Goal: Task Accomplishment & Management: Use online tool/utility

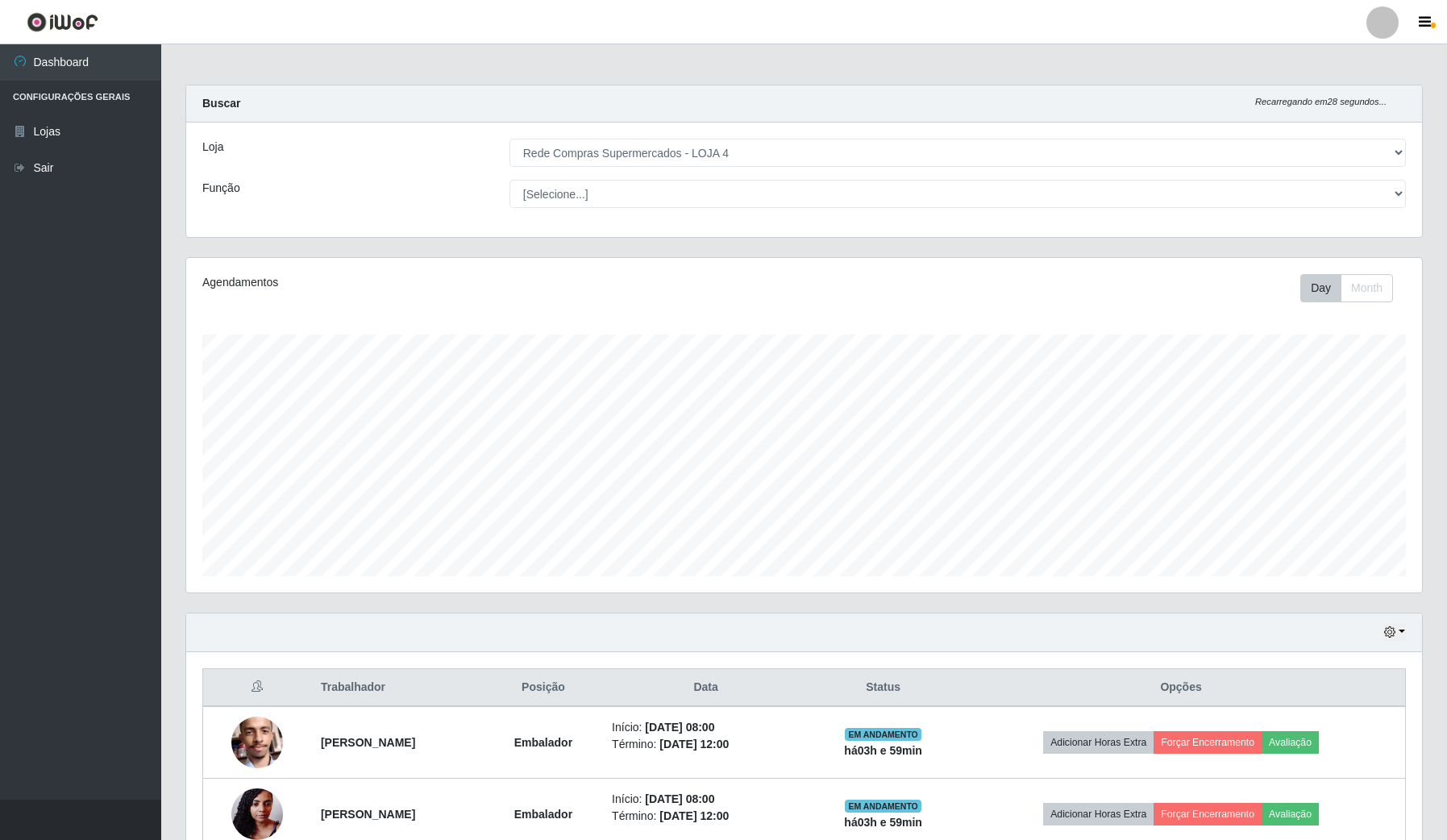
select select "159"
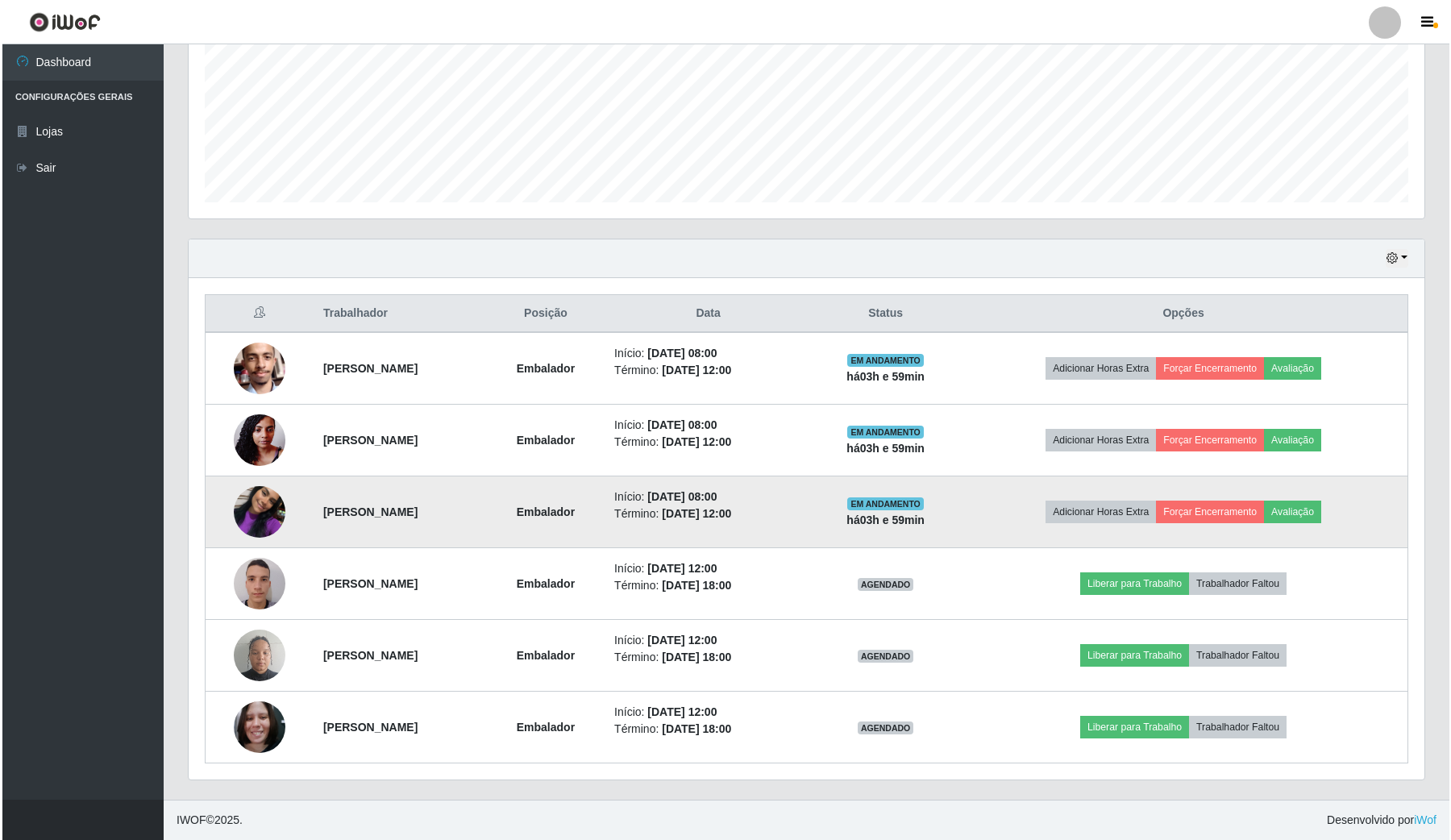
scroll to position [336, 1235]
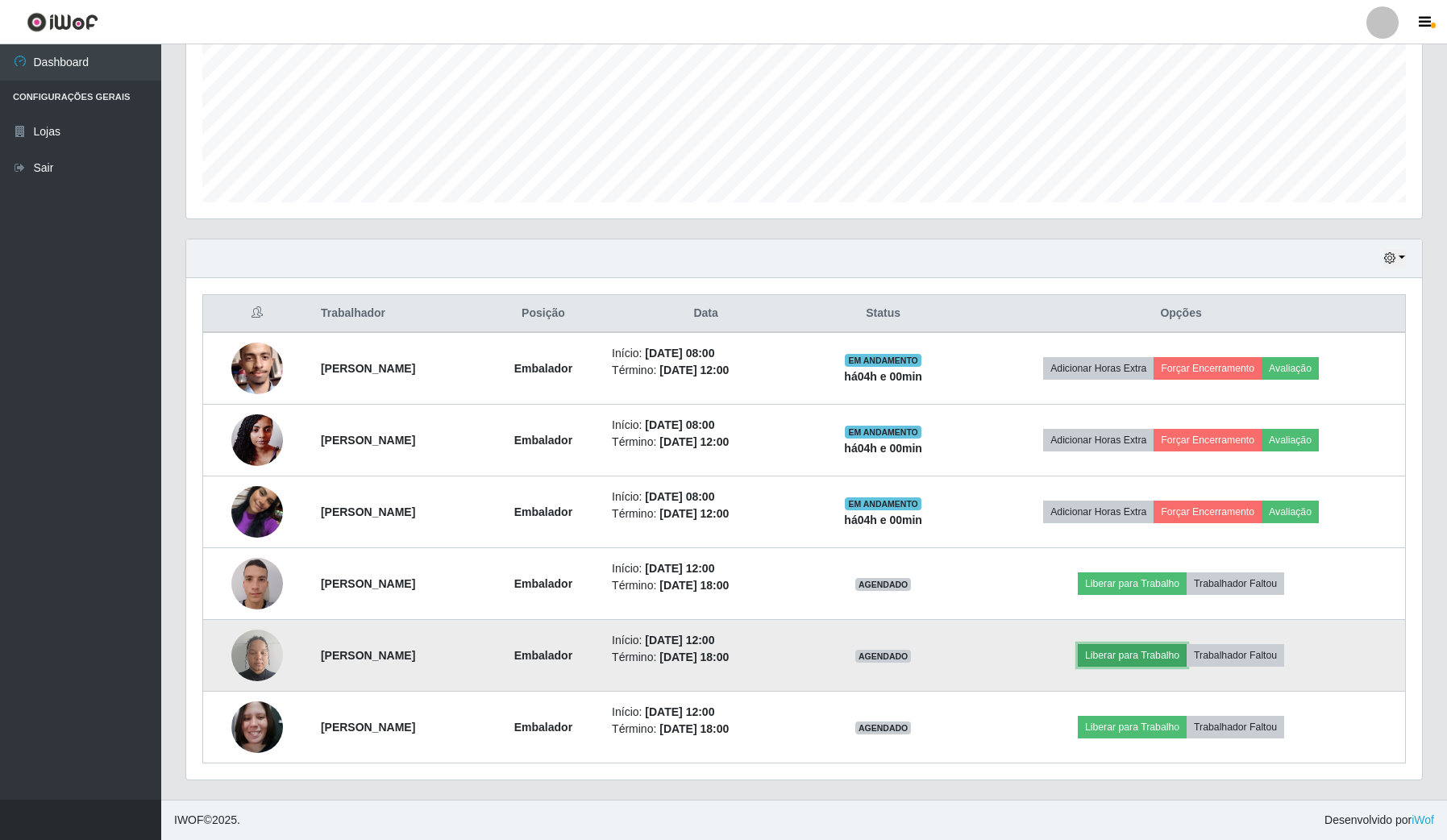
click at [1157, 651] on button "Liberar para Trabalho" at bounding box center [1132, 655] width 109 height 23
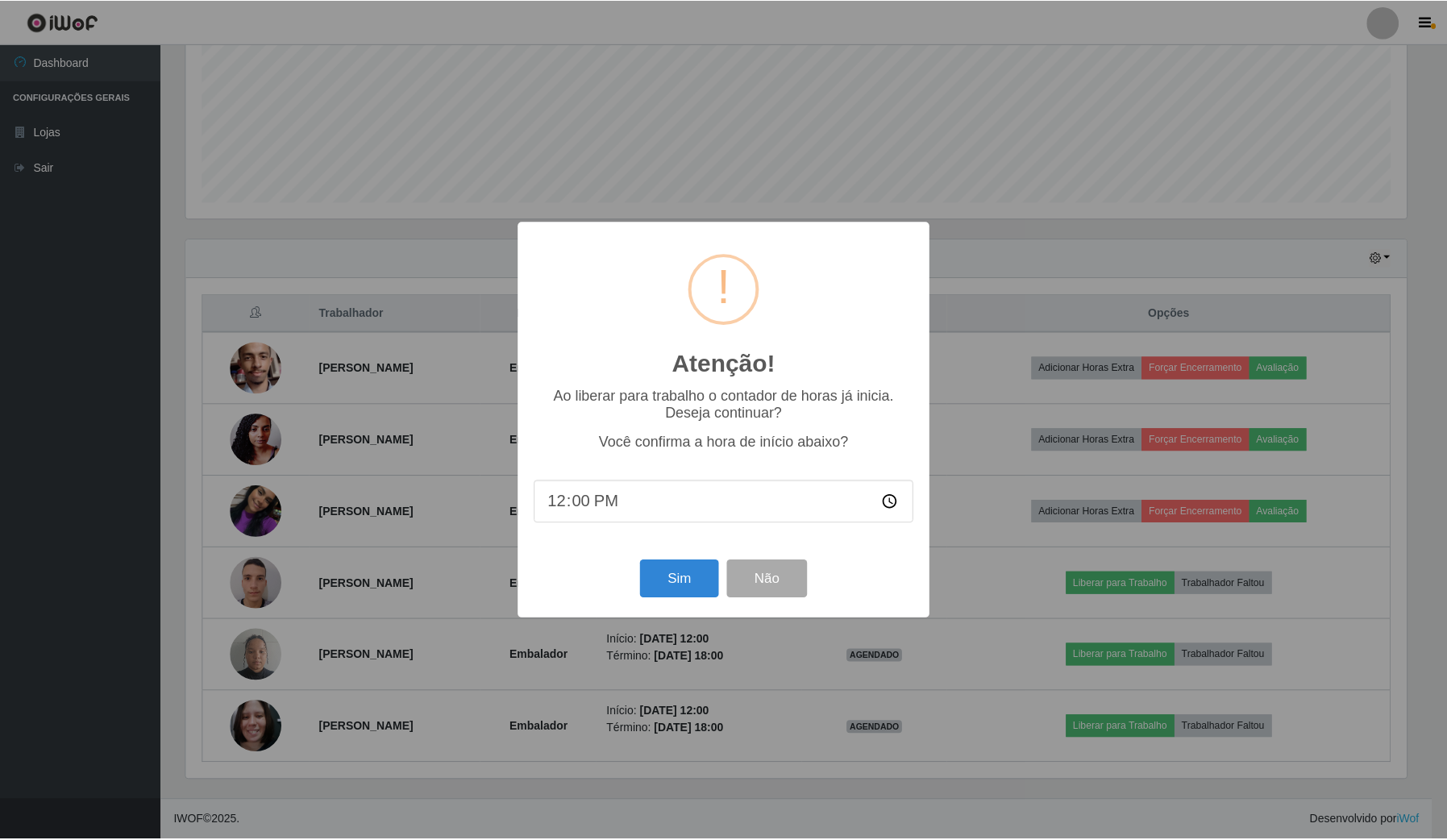
scroll to position [336, 1224]
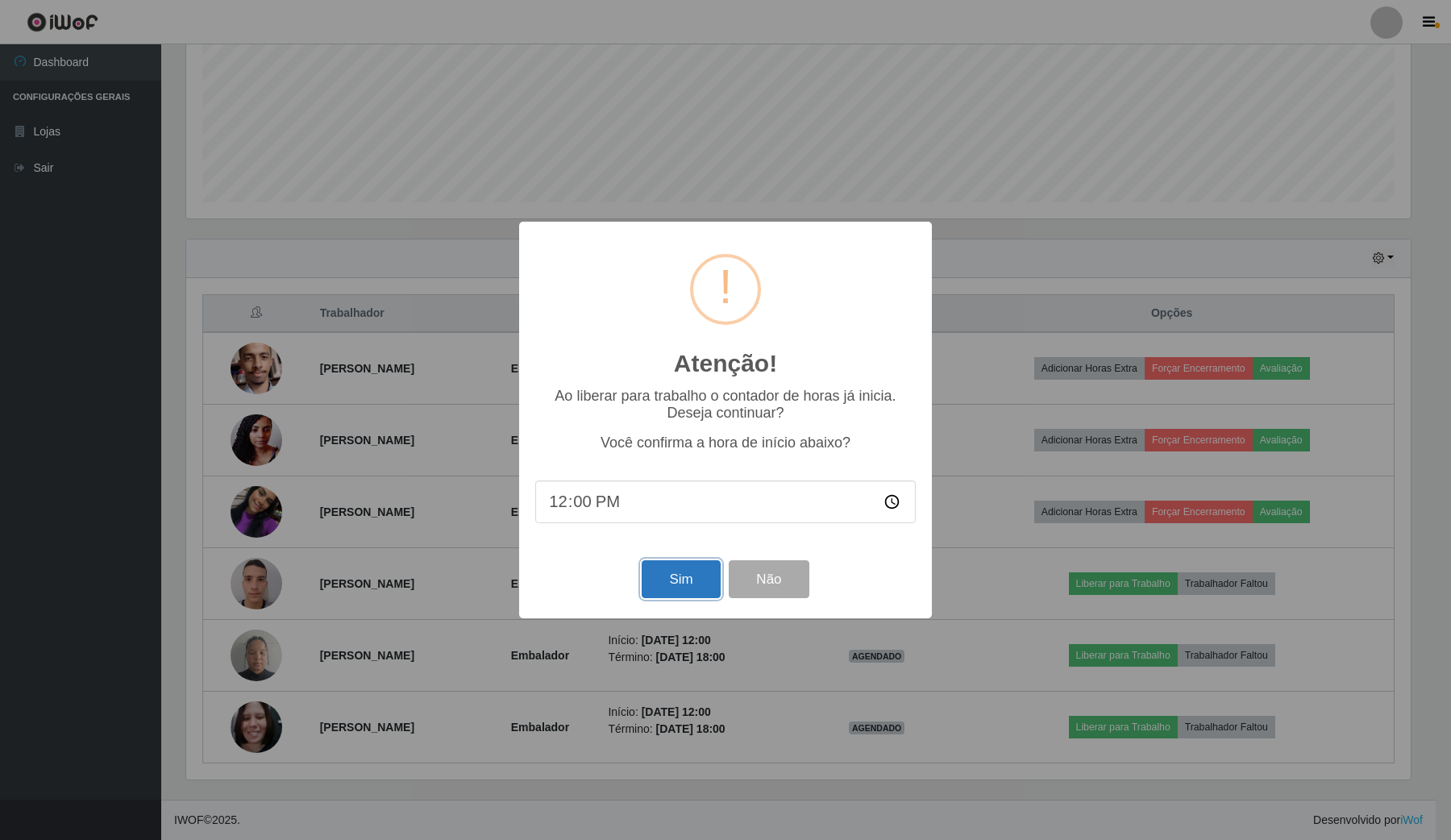
click at [701, 583] on button "Sim" at bounding box center [680, 579] width 78 height 38
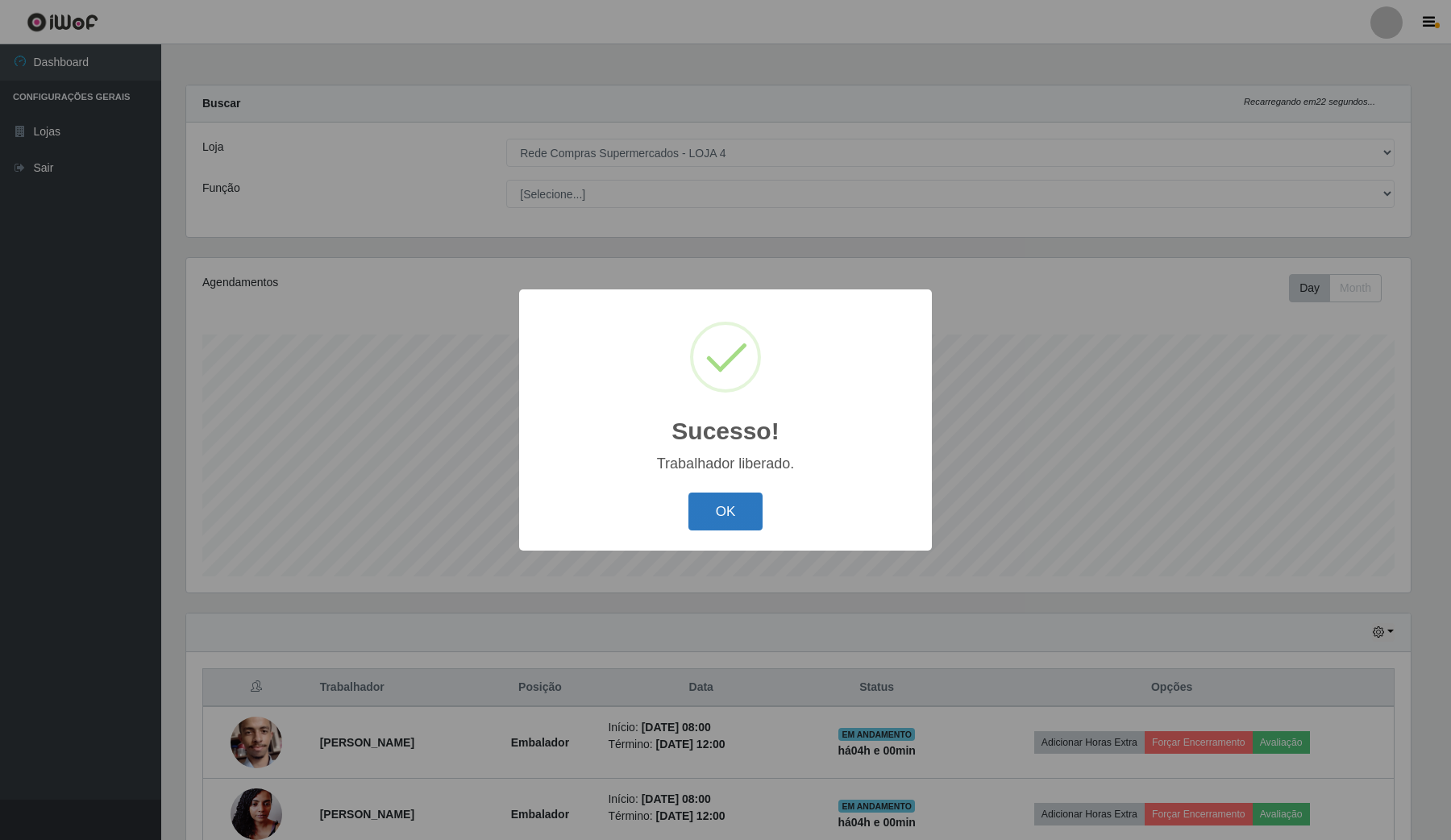
click at [740, 514] on button "OK" at bounding box center [725, 511] width 75 height 38
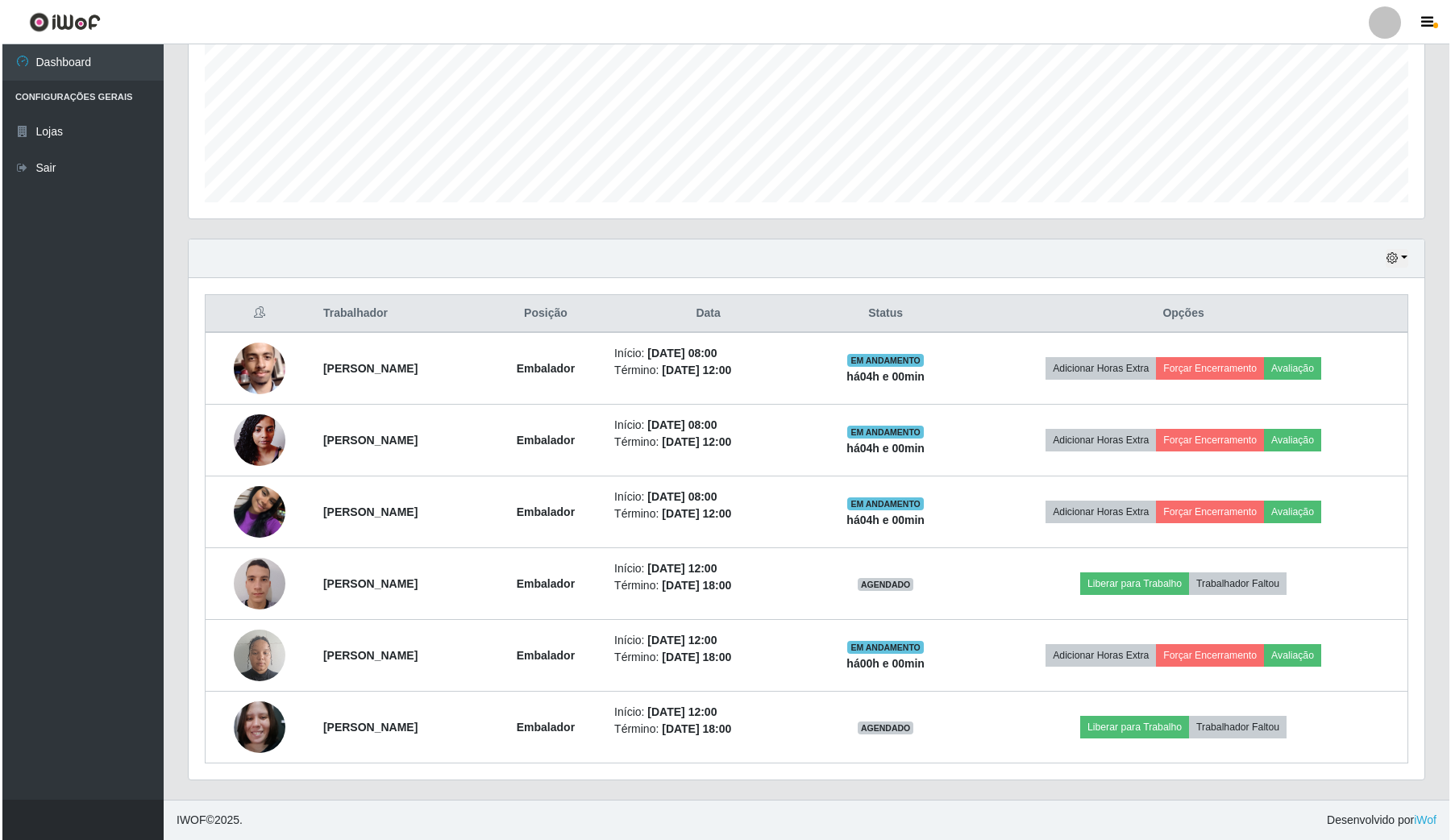
scroll to position [377, 0]
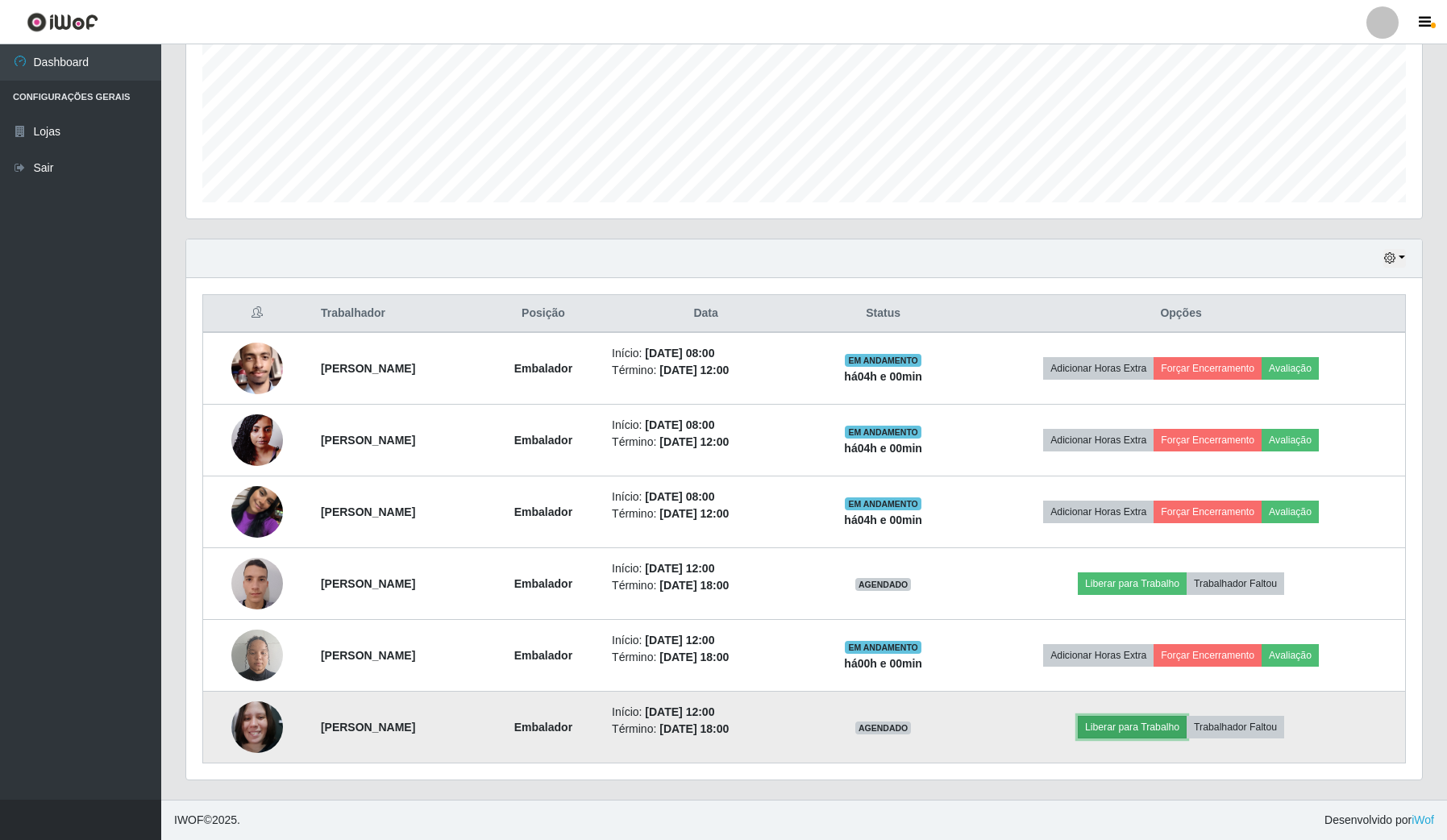
click at [1175, 737] on button "Liberar para Trabalho" at bounding box center [1132, 728] width 109 height 23
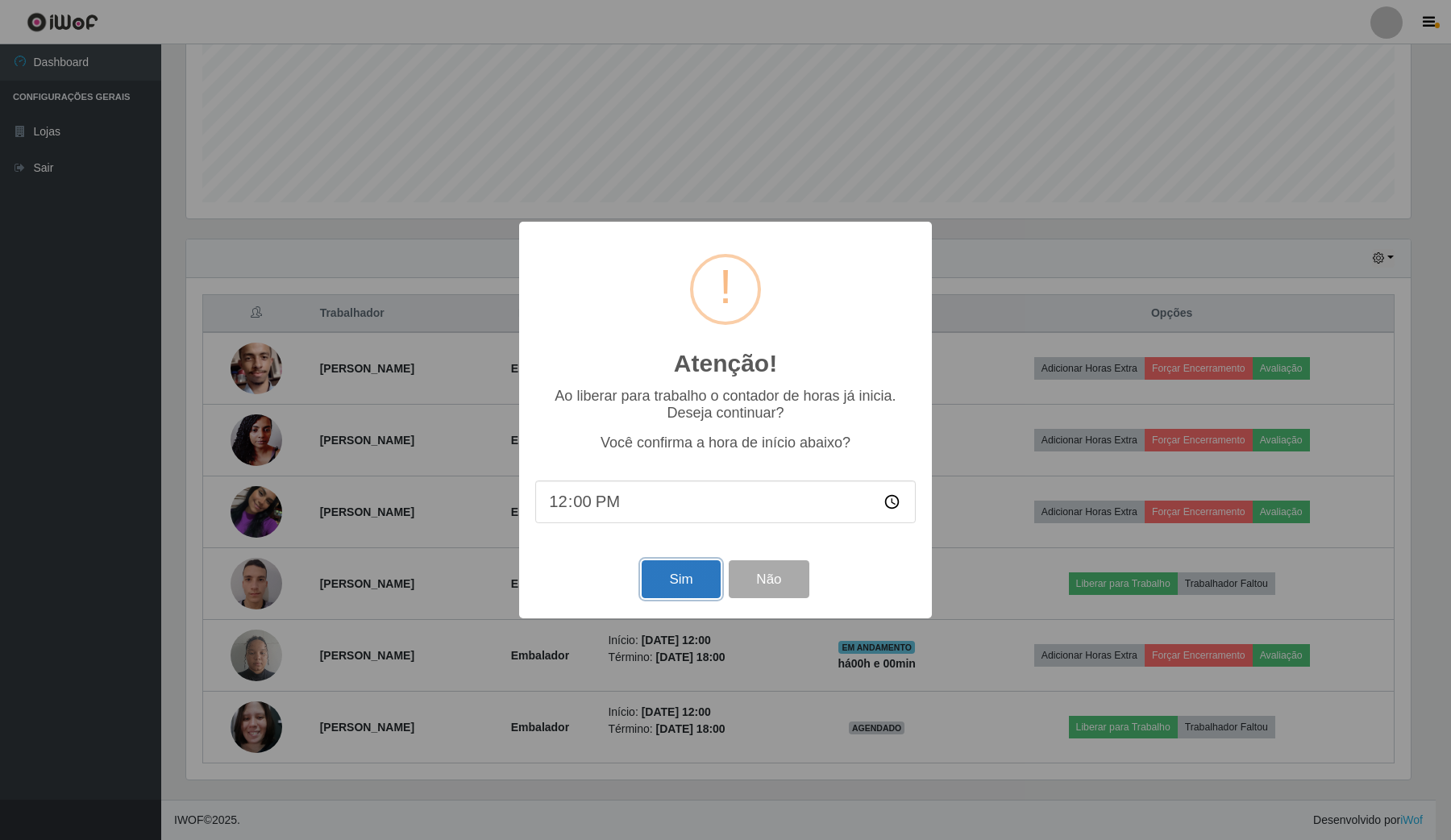
click at [676, 591] on button "Sim" at bounding box center [680, 579] width 78 height 38
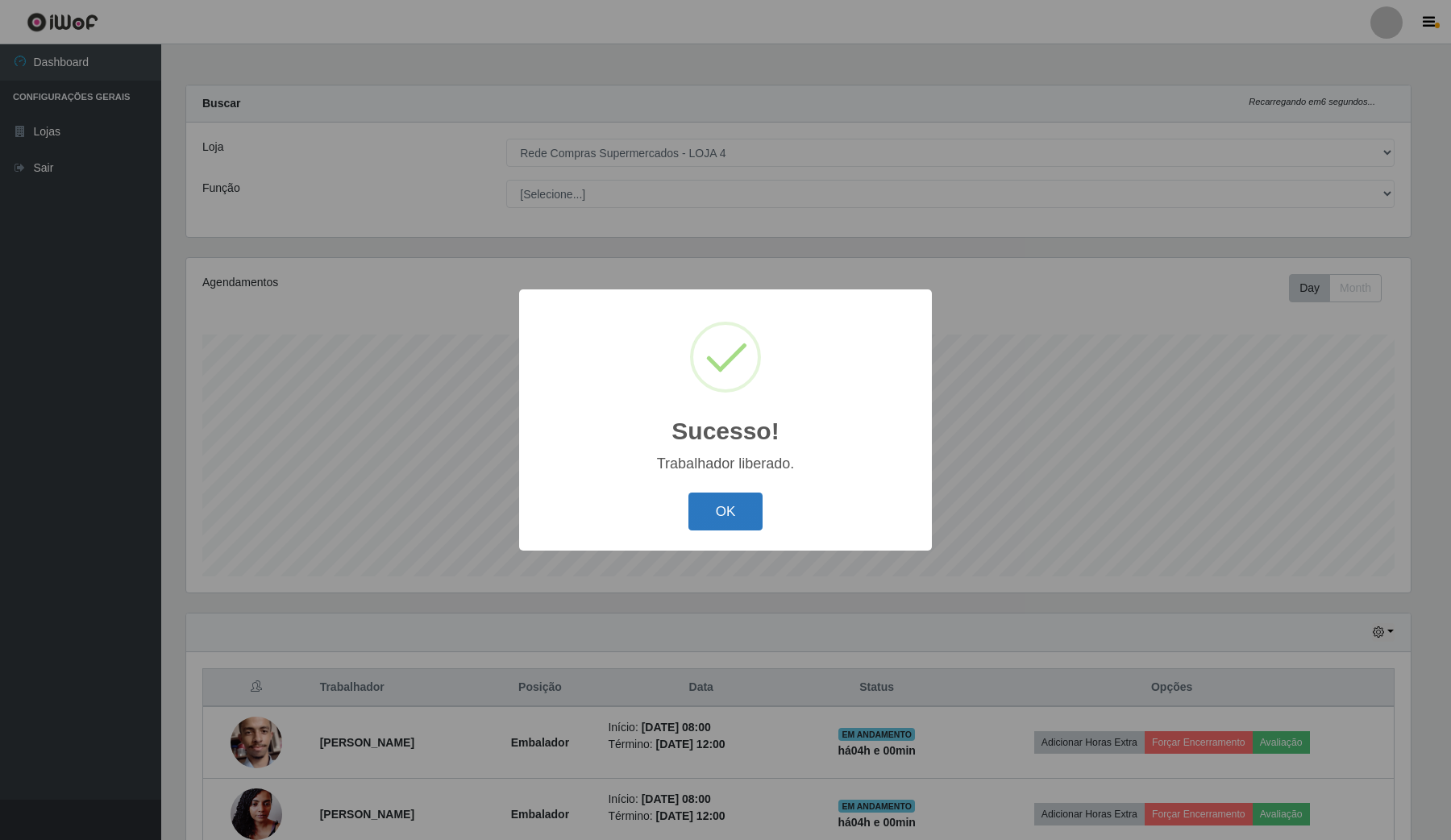
click at [746, 510] on button "OK" at bounding box center [725, 511] width 75 height 38
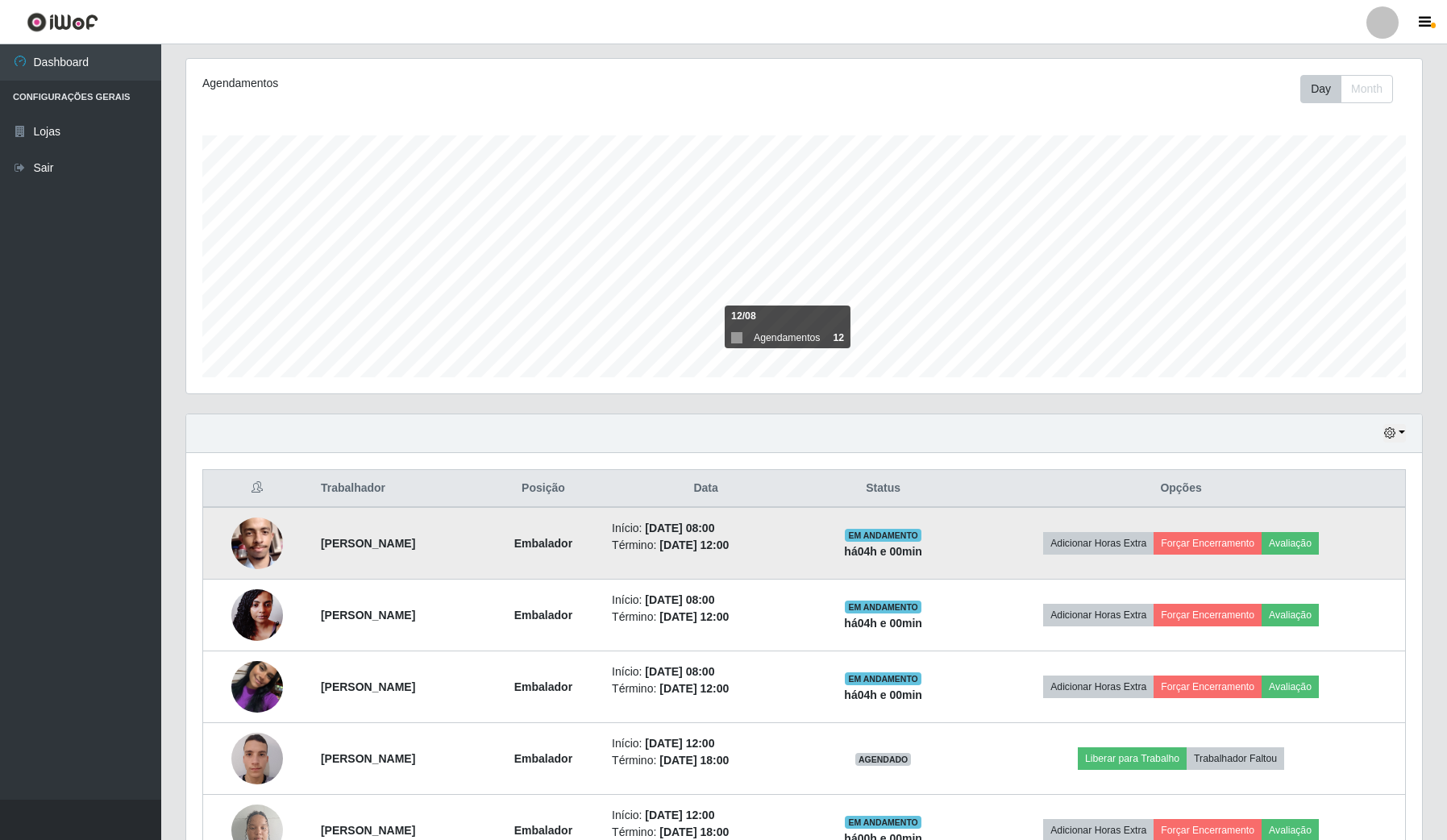
scroll to position [202, 0]
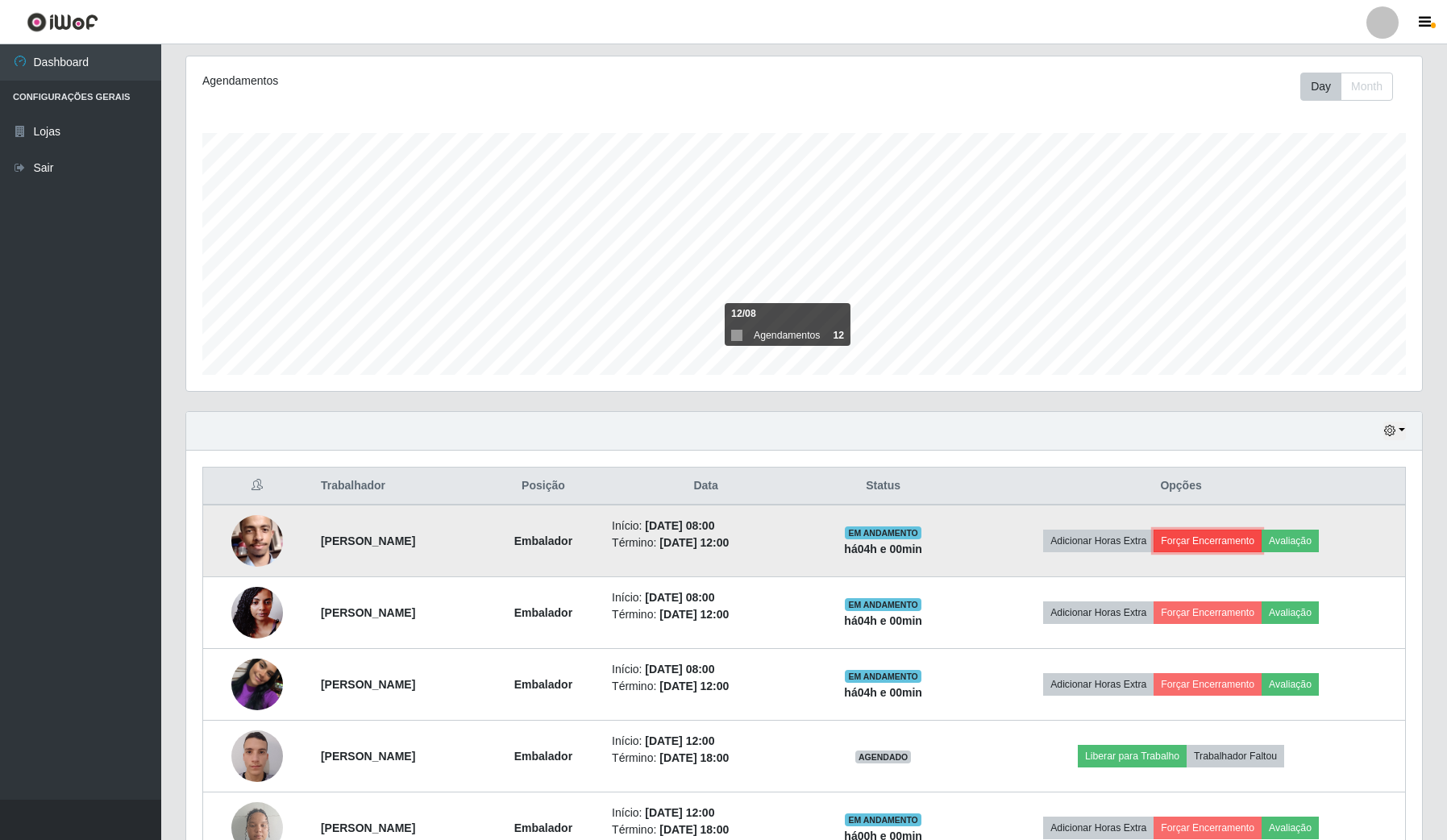
click at [1222, 540] on button "Forçar Encerramento" at bounding box center [1207, 541] width 108 height 23
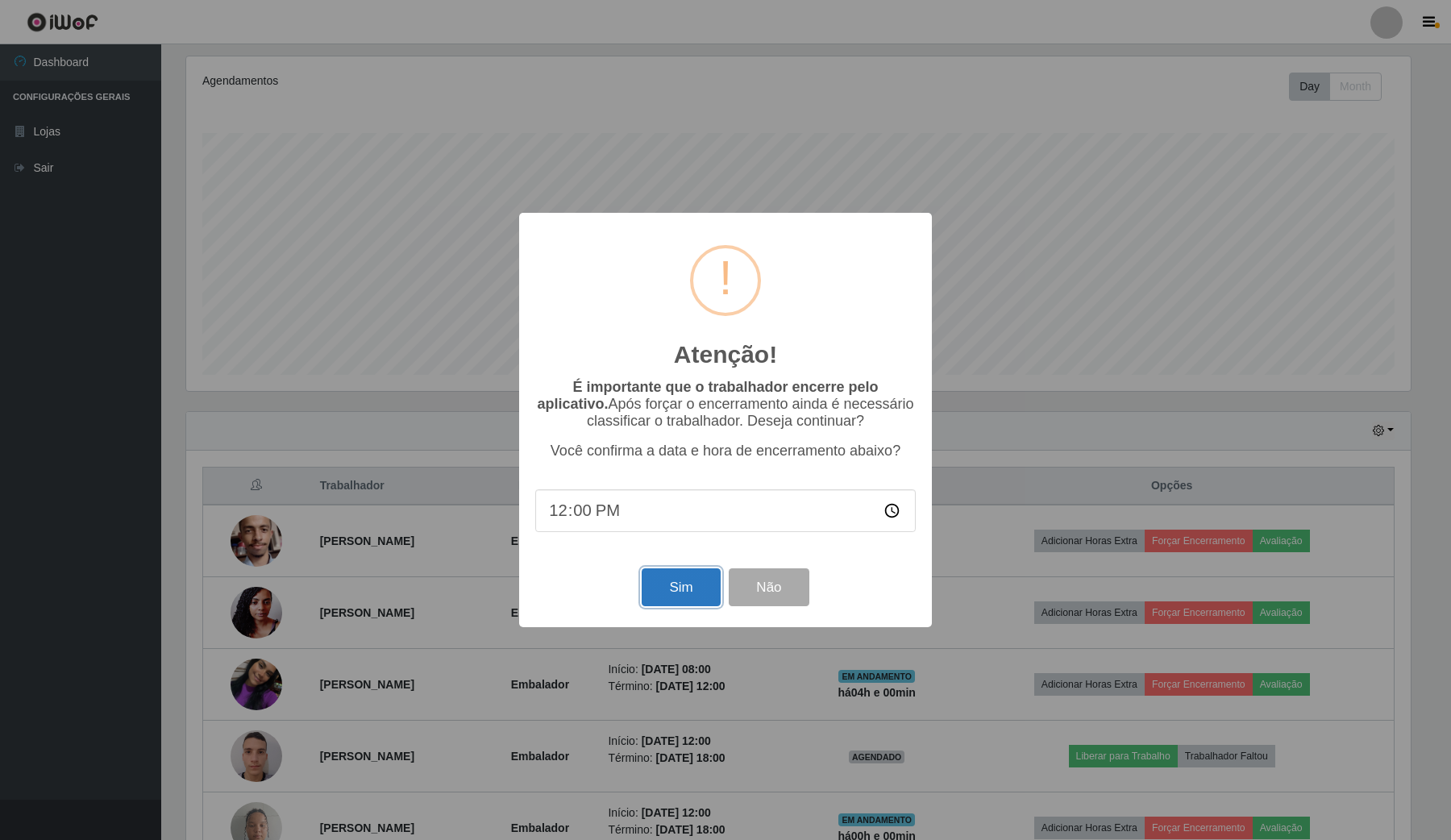
click at [689, 592] on button "Sim" at bounding box center [680, 587] width 78 height 38
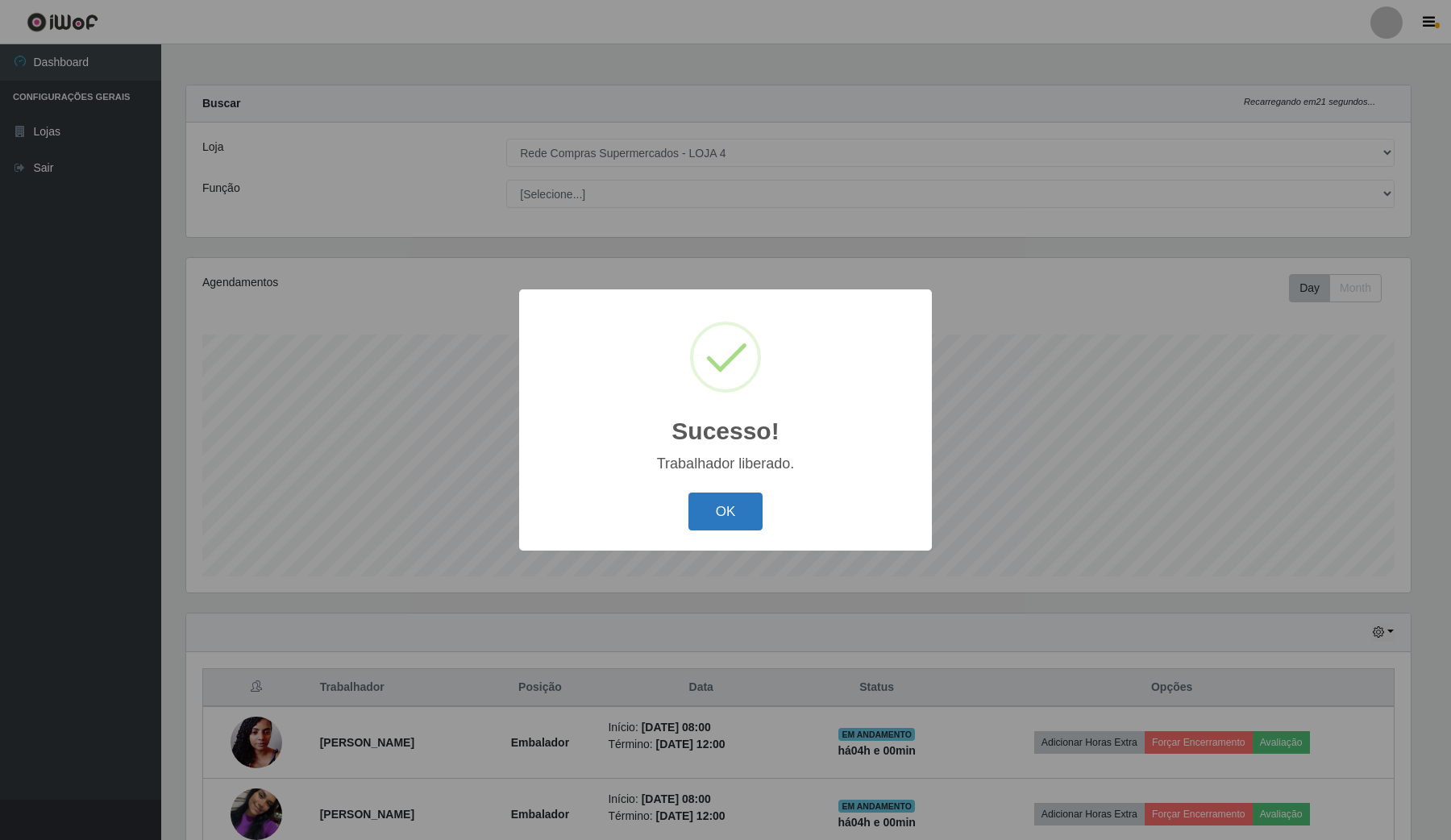
click at [734, 526] on button "OK" at bounding box center [725, 511] width 75 height 38
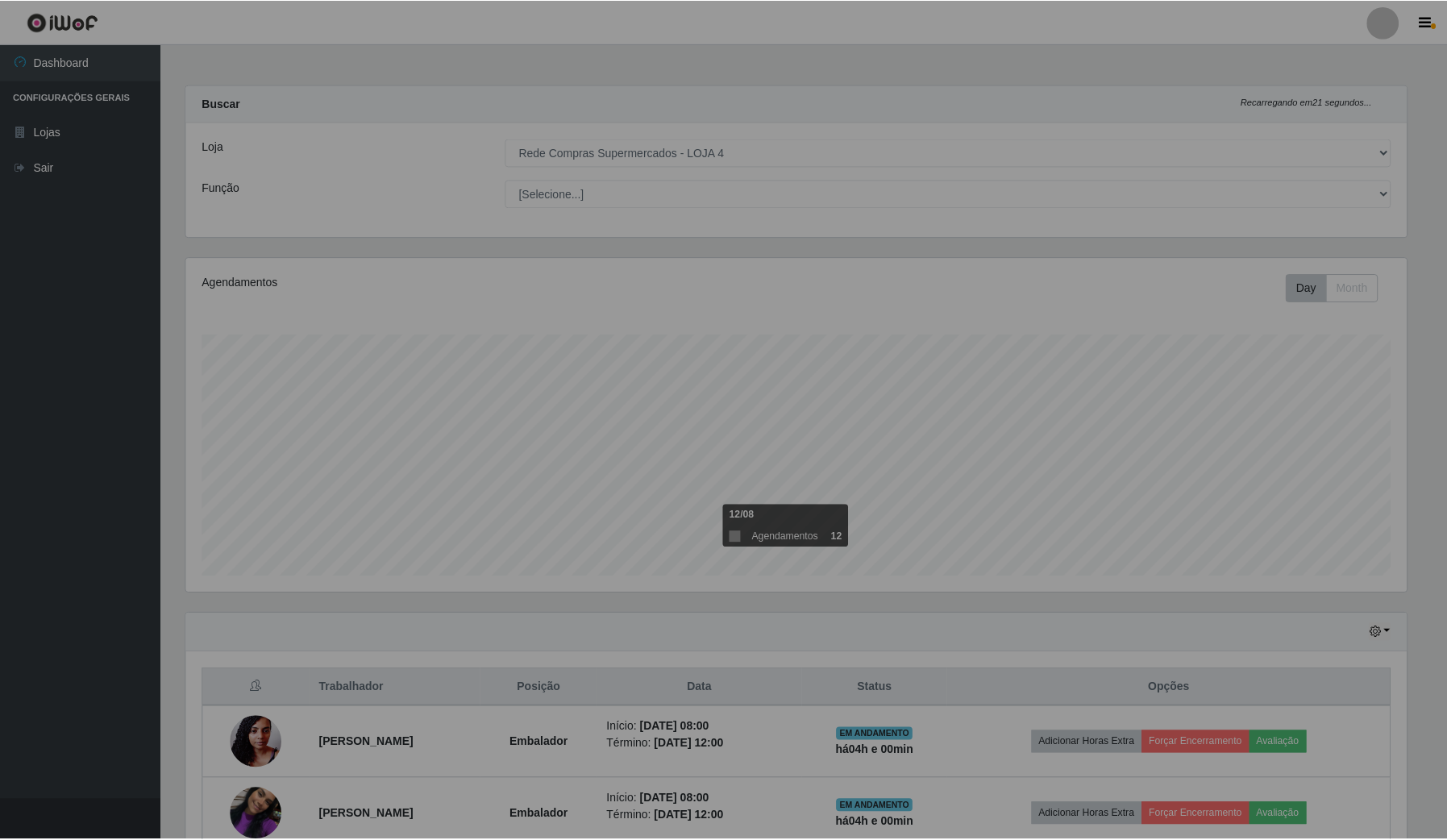
scroll to position [0, 0]
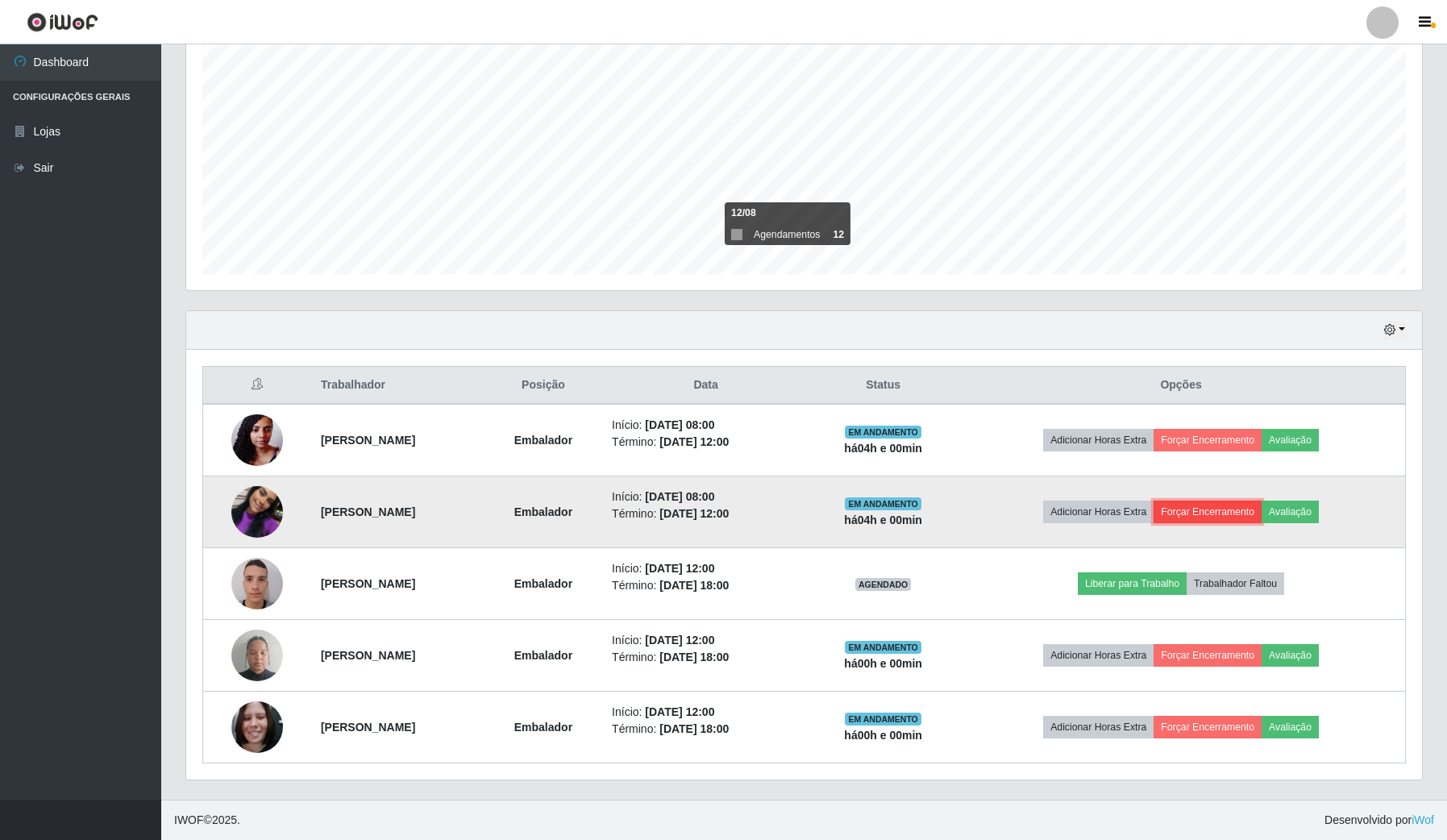
click at [1227, 502] on button "Forçar Encerramento" at bounding box center [1207, 512] width 108 height 23
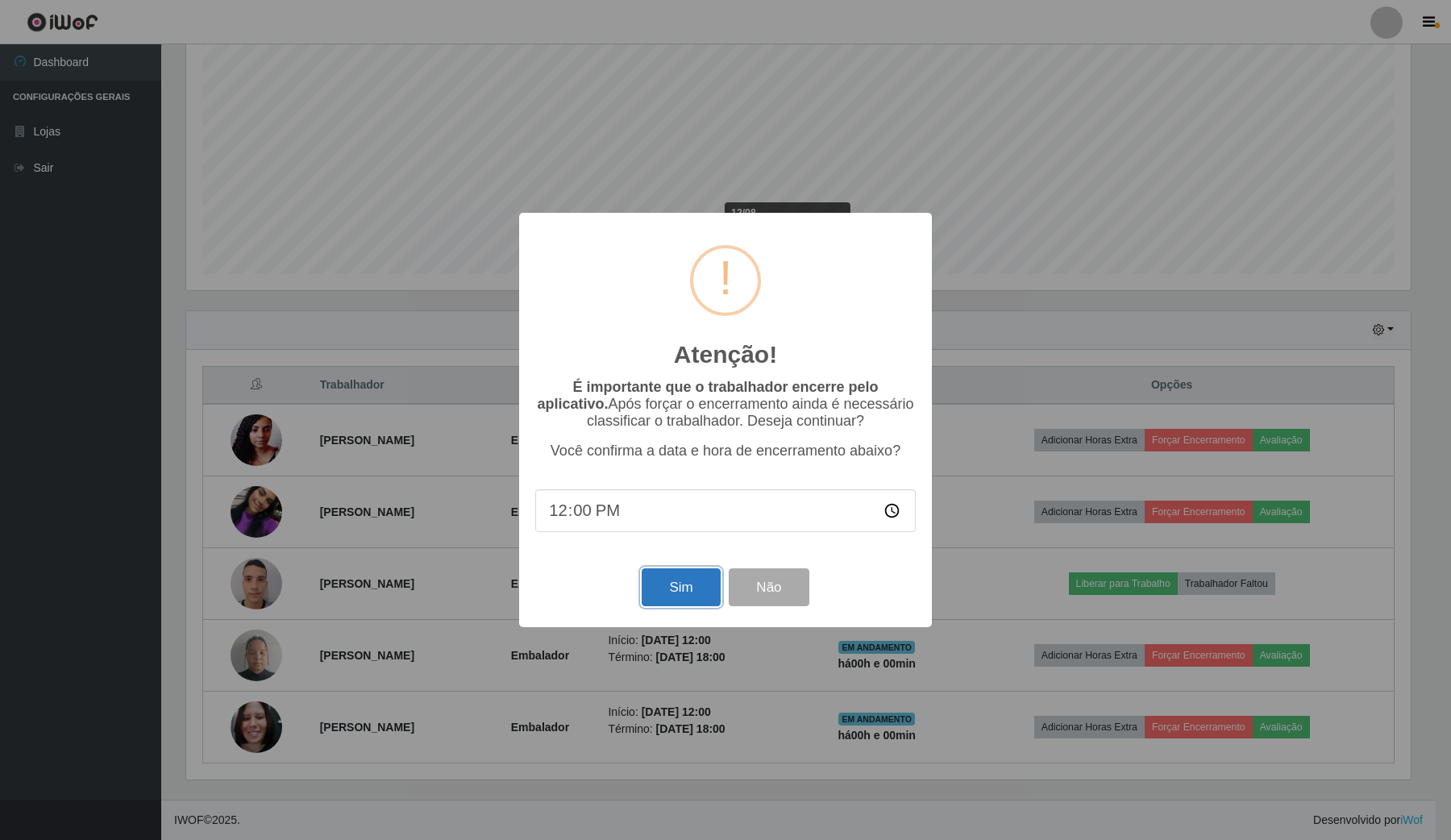
click at [691, 600] on button "Sim" at bounding box center [680, 587] width 78 height 38
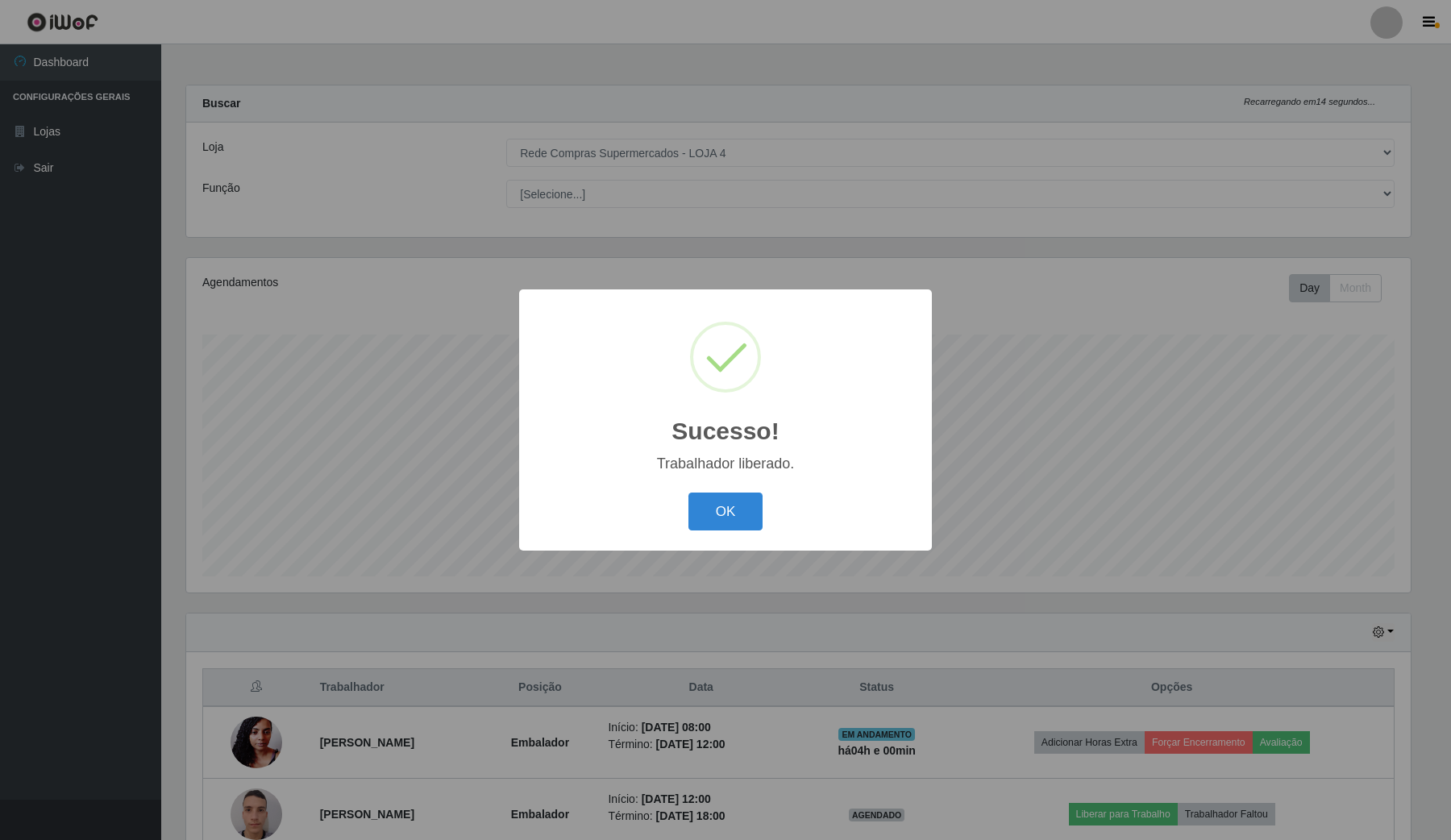
click at [738, 486] on div "Sucesso! × Trabalhador liberado. OK Cancel" at bounding box center [725, 420] width 413 height 261
click at [723, 501] on button "OK" at bounding box center [725, 511] width 75 height 38
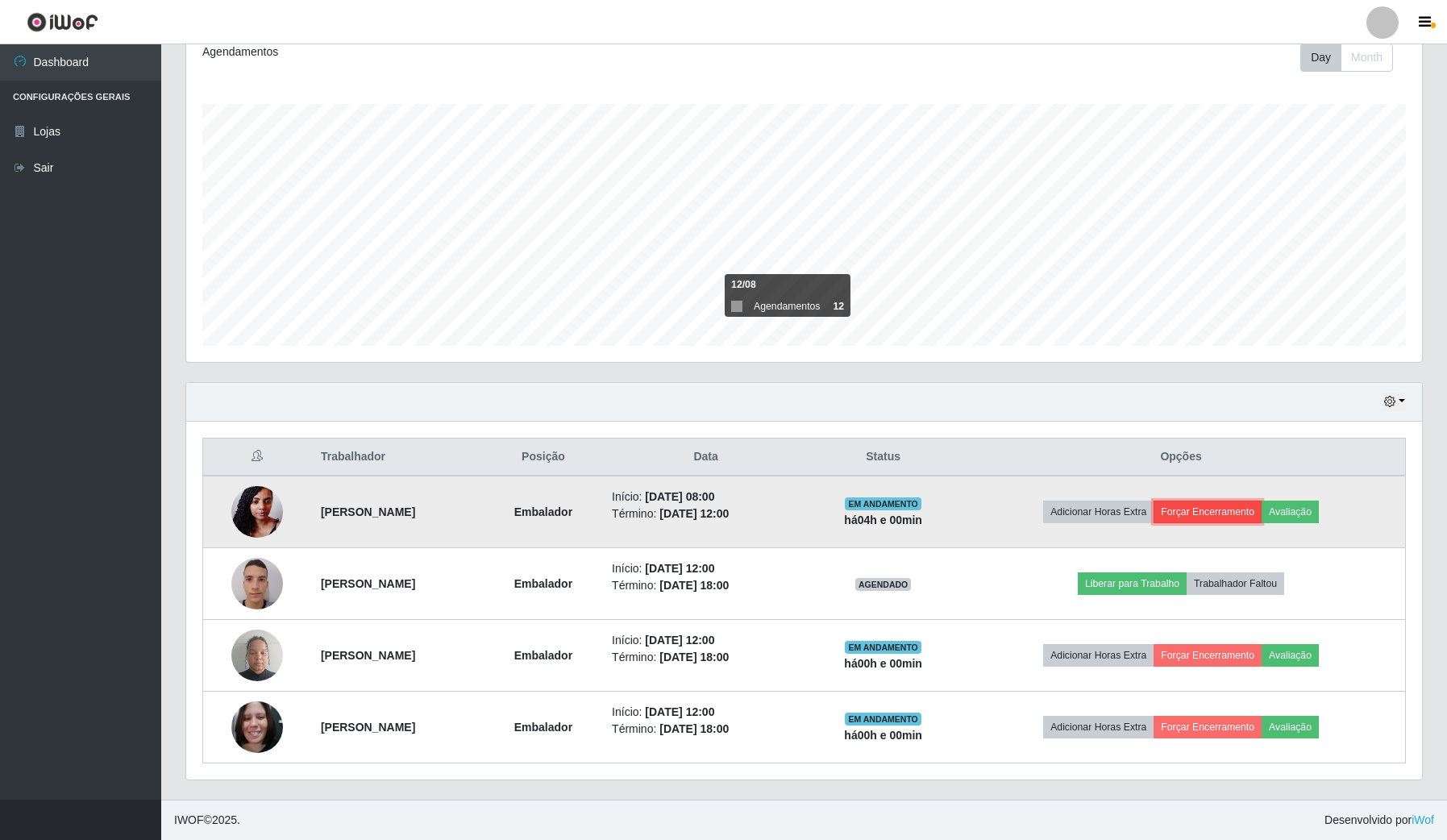
click at [1246, 518] on button "Forçar Encerramento" at bounding box center [1207, 512] width 108 height 23
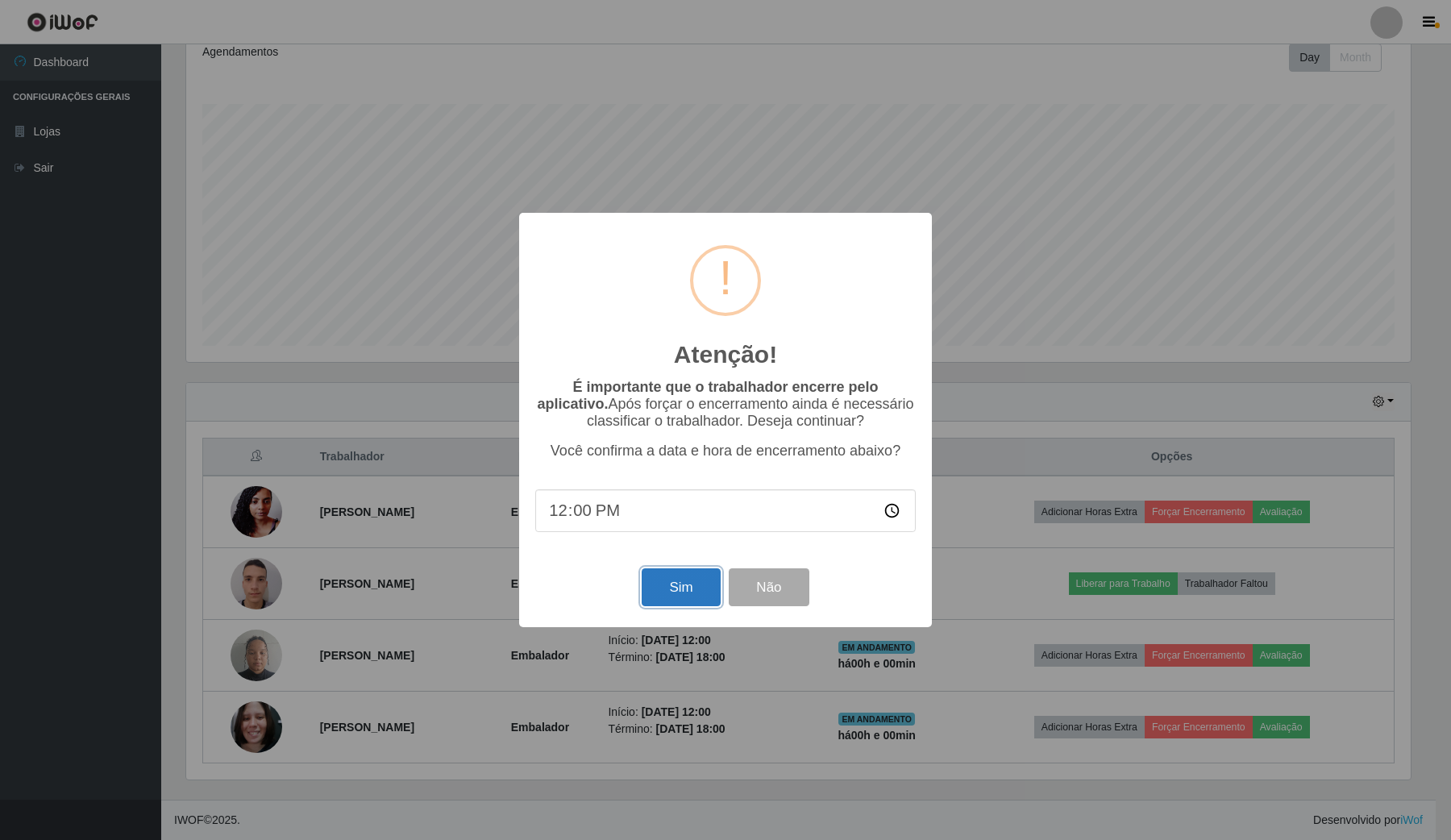
click at [676, 582] on button "Sim" at bounding box center [680, 587] width 78 height 38
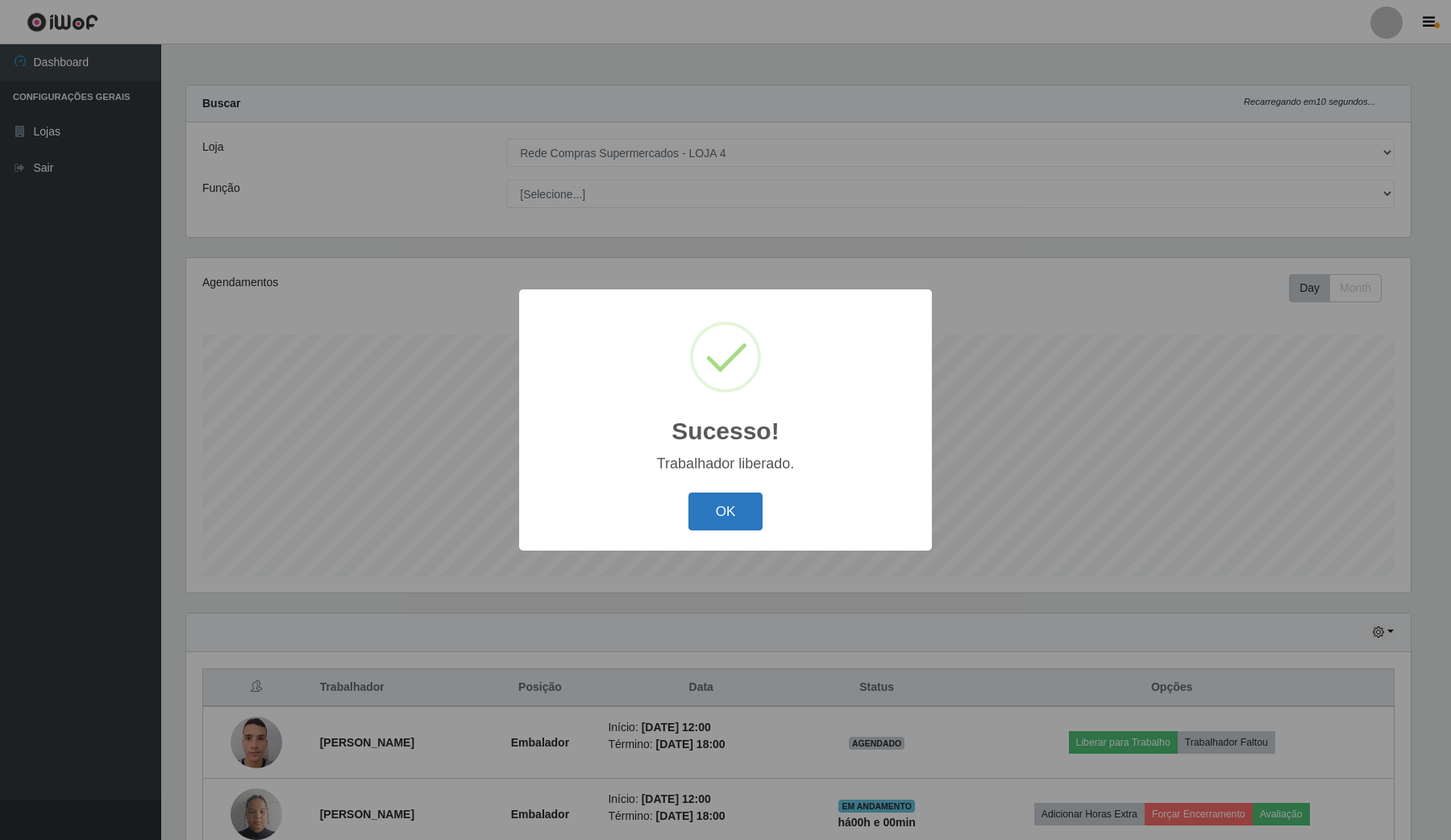
click at [723, 531] on button "OK" at bounding box center [725, 511] width 75 height 38
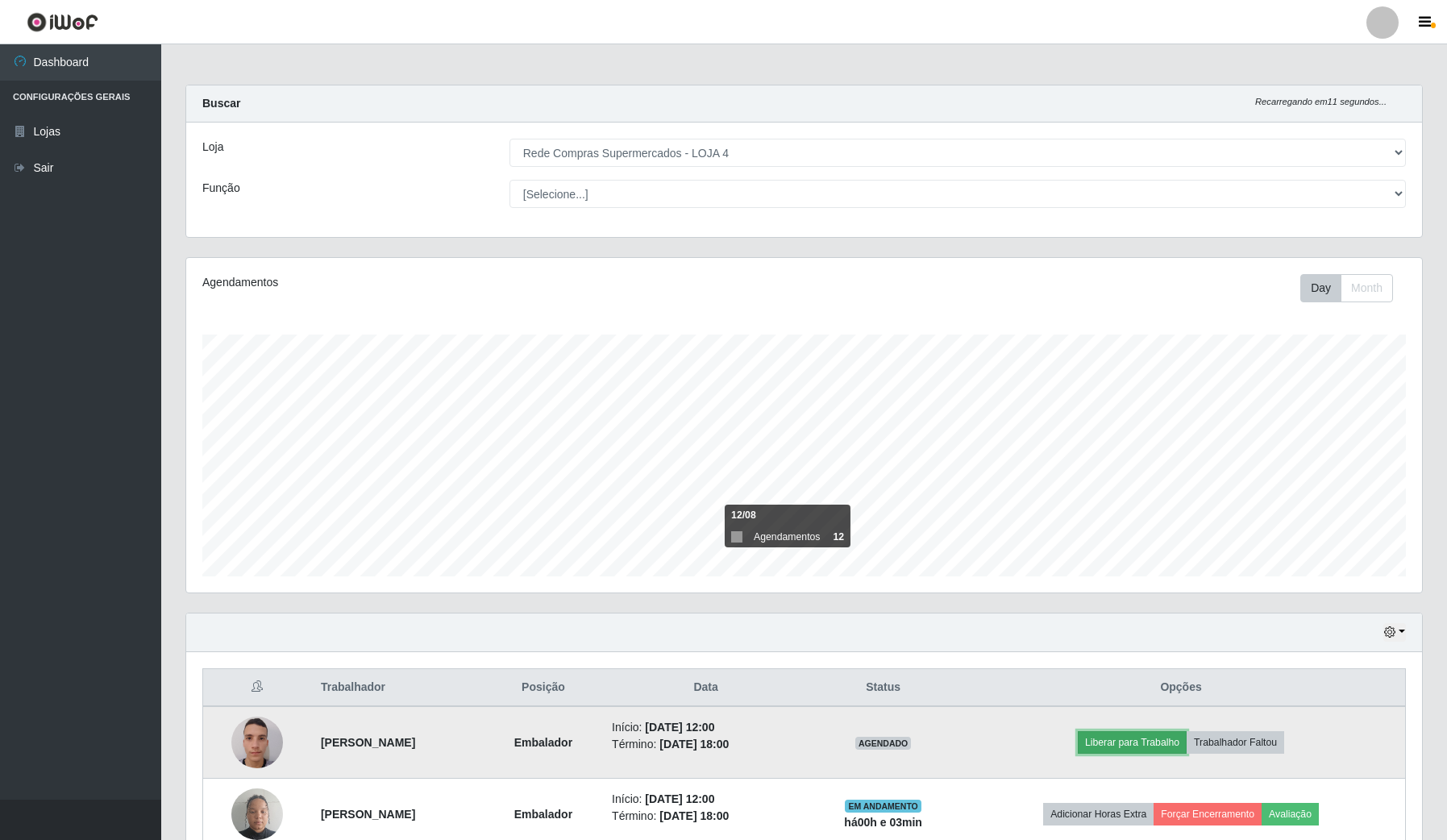
click at [1129, 739] on button "Liberar para Trabalho" at bounding box center [1132, 742] width 109 height 23
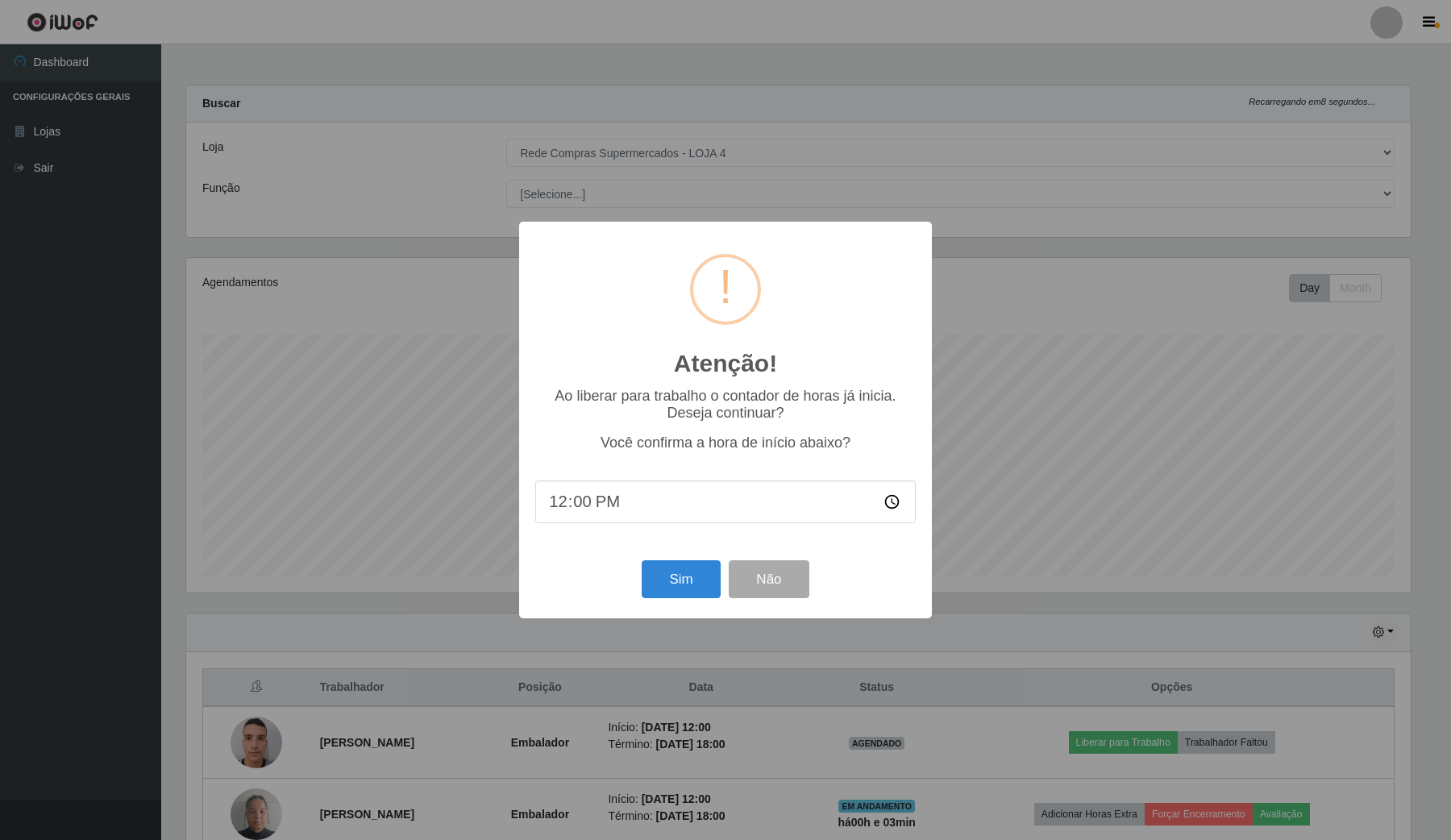
type input "12:03"
click at [674, 595] on button "Sim" at bounding box center [680, 579] width 78 height 38
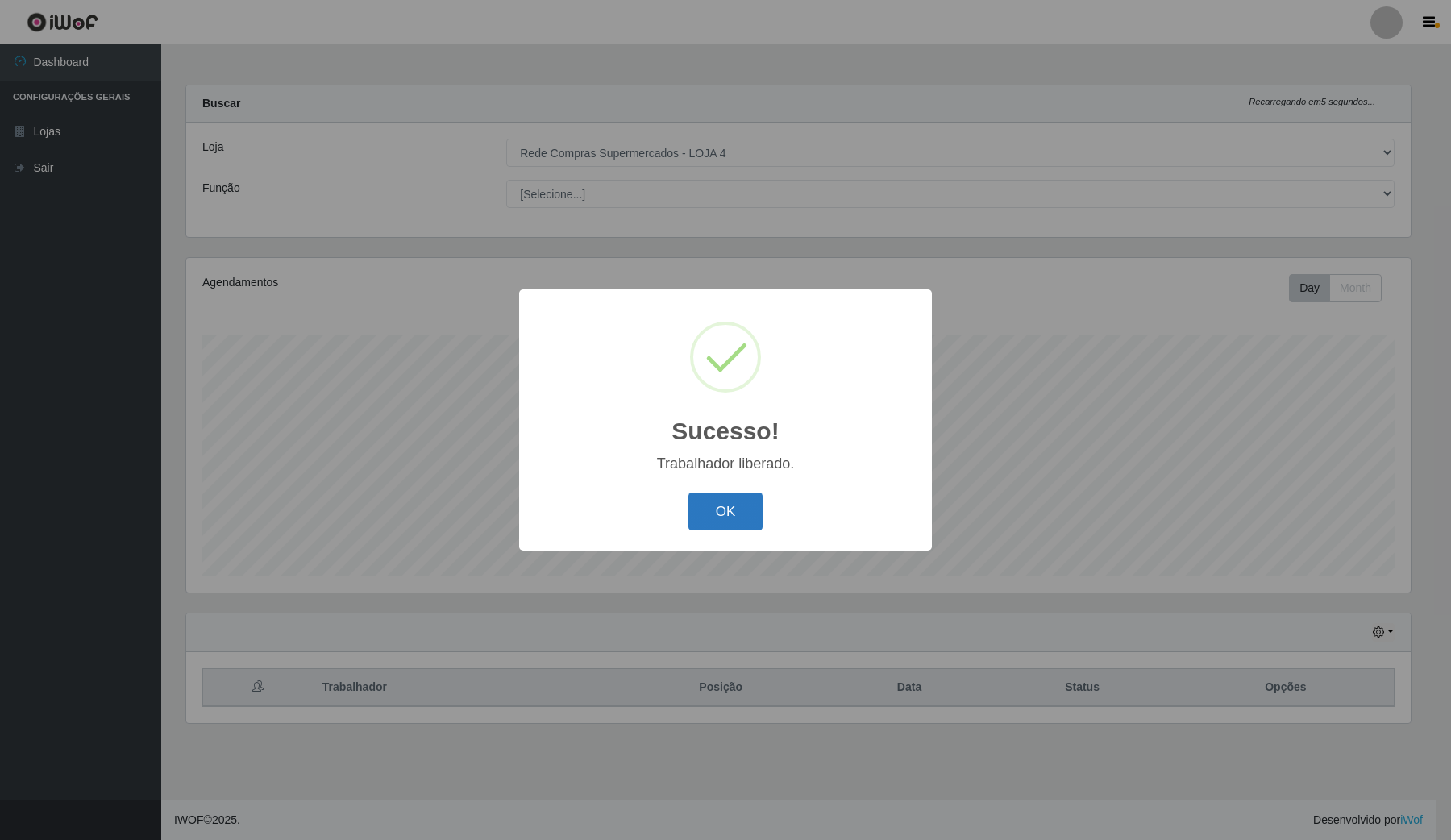
click at [700, 520] on button "OK" at bounding box center [725, 511] width 75 height 38
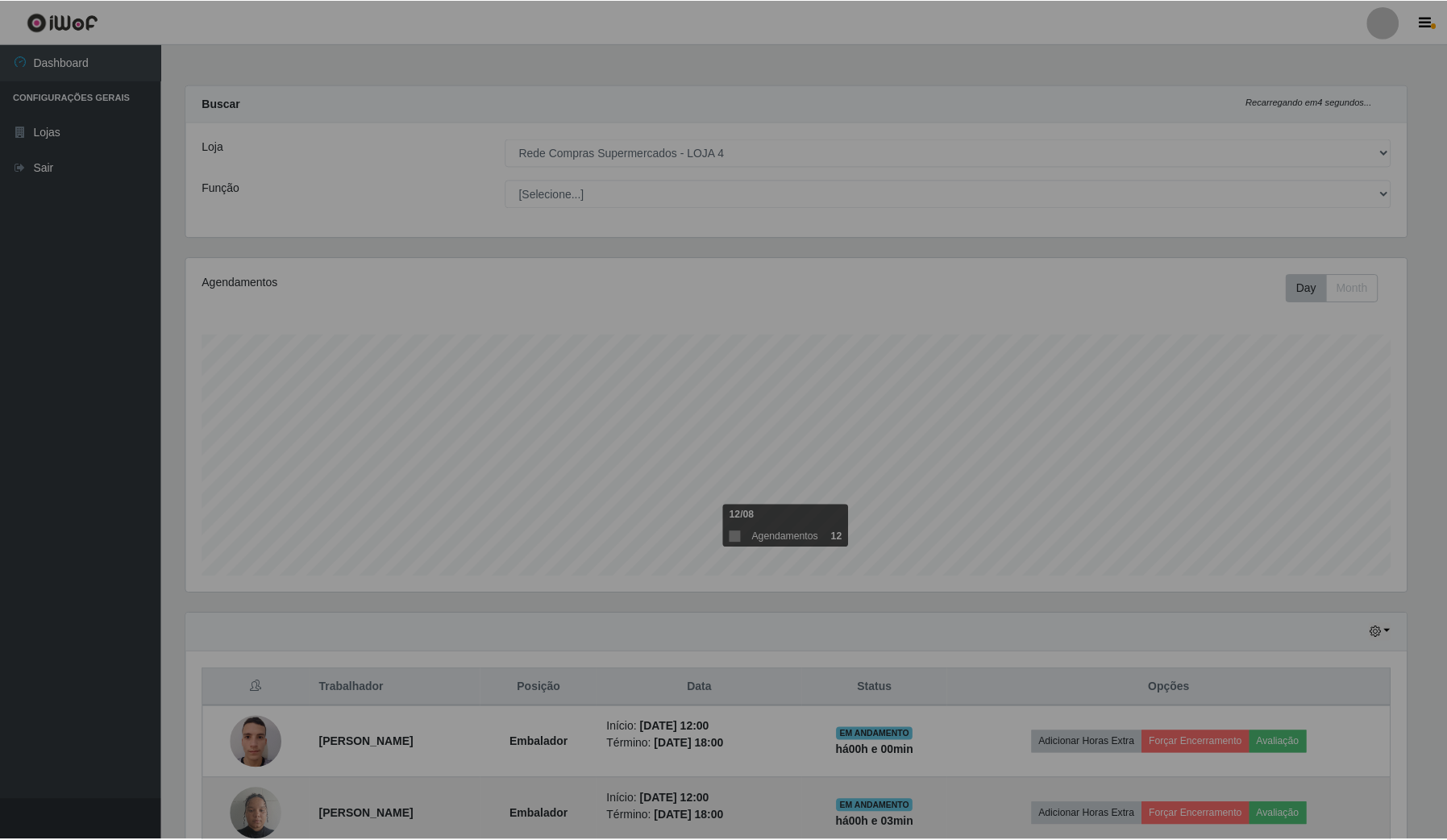
scroll to position [336, 1235]
